Goal: Information Seeking & Learning: Learn about a topic

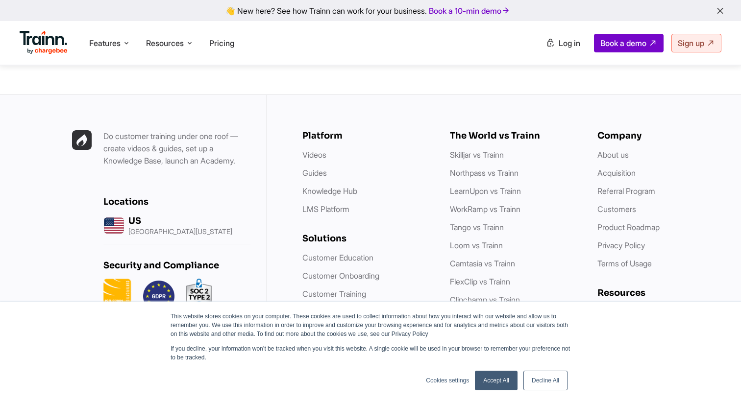
scroll to position [2806, 0]
click at [143, 216] on div "US" at bounding box center [180, 221] width 104 height 11
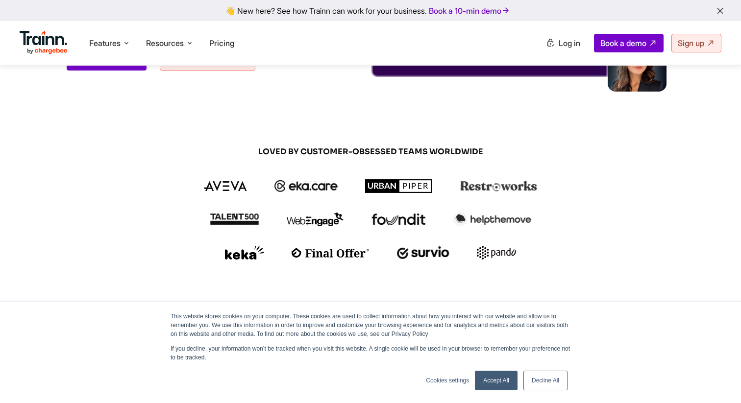
scroll to position [0, 0]
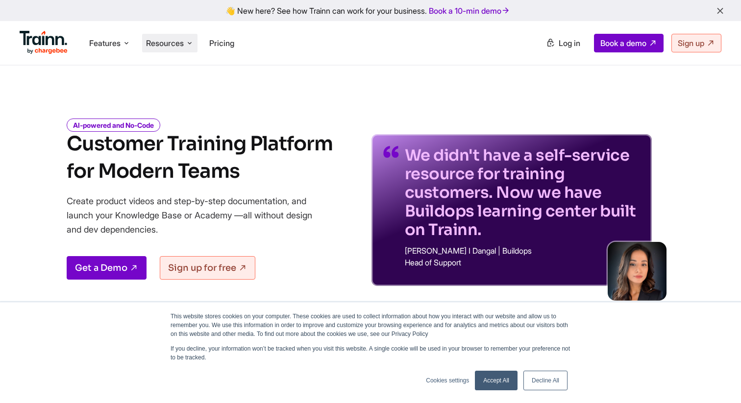
click at [157, 40] on span "Resources" at bounding box center [165, 43] width 38 height 11
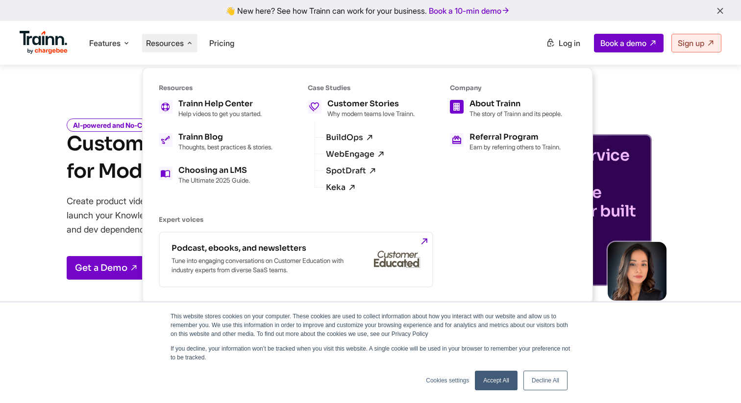
click at [503, 108] on div "About Trainn" at bounding box center [515, 104] width 93 height 8
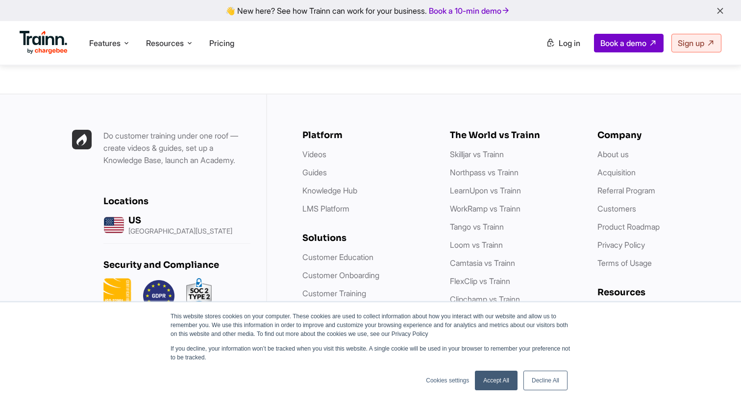
scroll to position [3950, 0]
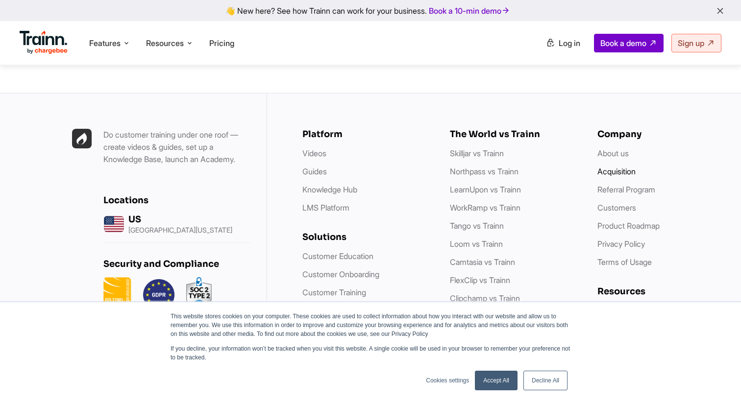
click at [607, 167] on link "Acquisition" at bounding box center [616, 172] width 38 height 10
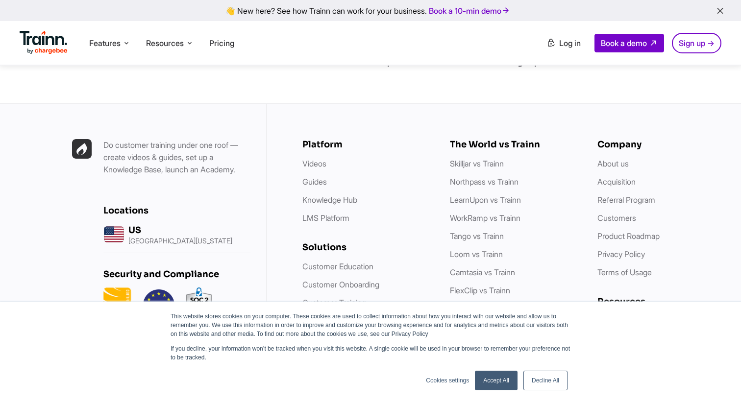
scroll to position [1665, 0]
